Goal: Task Accomplishment & Management: Complete application form

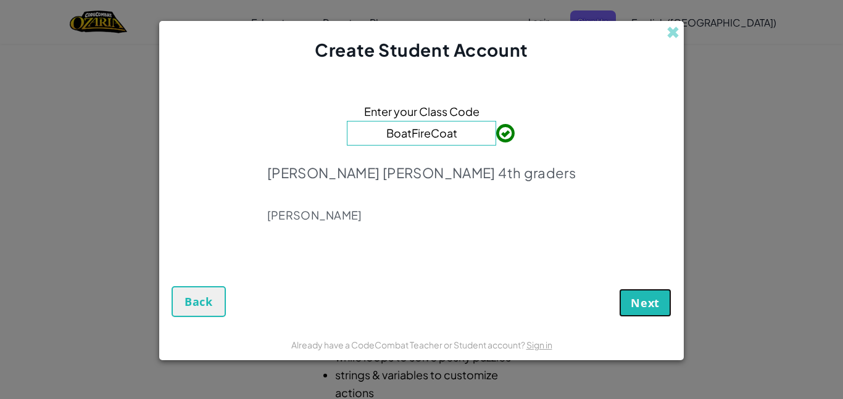
click at [644, 296] on span "Next" at bounding box center [645, 303] width 29 height 15
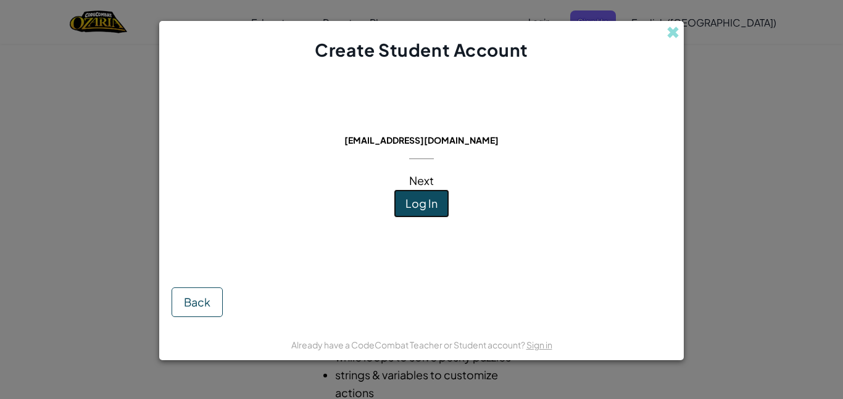
click at [413, 212] on button "Log In" at bounding box center [422, 203] width 56 height 28
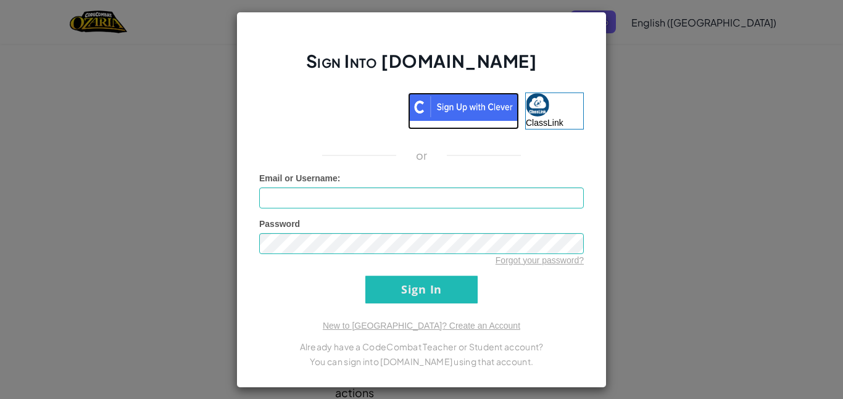
click at [446, 108] on img at bounding box center [463, 107] width 111 height 28
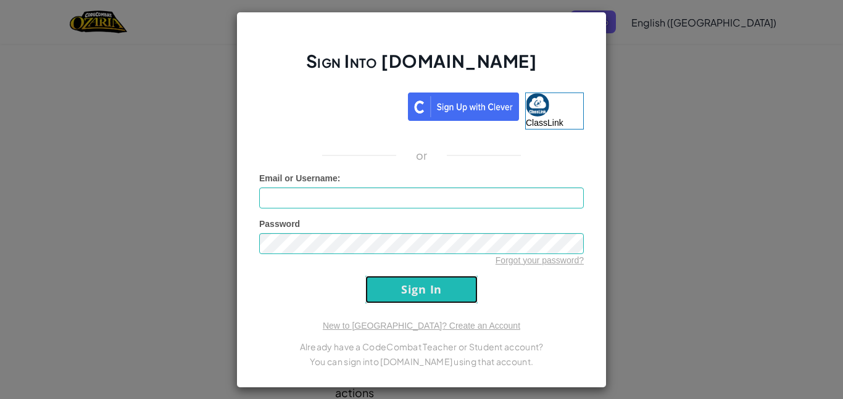
click at [447, 296] on input "Sign In" at bounding box center [421, 290] width 112 height 28
